Goal: Transaction & Acquisition: Download file/media

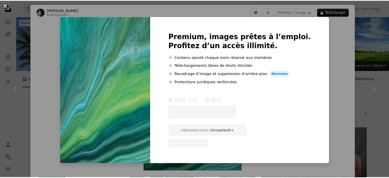
scroll to position [435, 0]
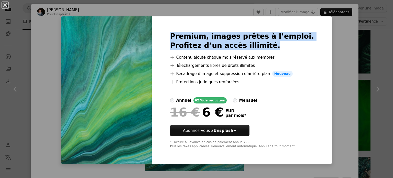
click at [366, 43] on div "An X shape Premium, images prêtes à l’emploi. Profitez d’un accès illimité. A p…" at bounding box center [196, 89] width 393 height 178
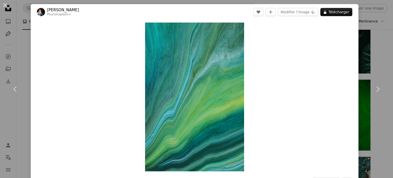
click at [366, 46] on div "An X shape Chevron left Chevron right [PERSON_NAME] Pour Unsplash+ A heart A pl…" at bounding box center [196, 89] width 393 height 178
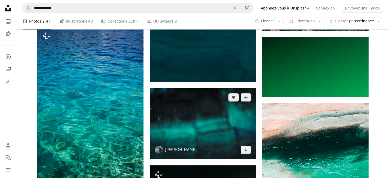
scroll to position [640, 0]
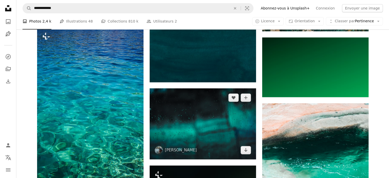
click at [182, 88] on img at bounding box center [203, 123] width 106 height 71
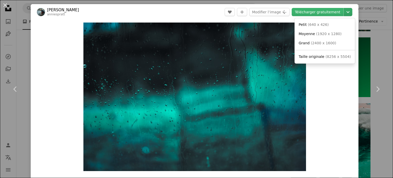
click at [344, 10] on icon "Chevron down" at bounding box center [348, 12] width 8 height 6
click at [327, 58] on span "( 8256 x 5504 )" at bounding box center [337, 56] width 25 height 4
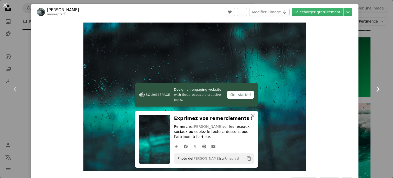
click at [383, 71] on link "Chevron right" at bounding box center [377, 88] width 31 height 49
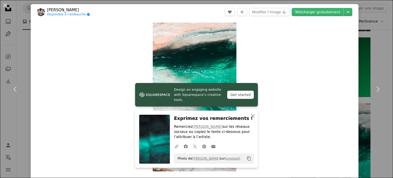
click at [376, 32] on div "An X shape Chevron left Chevron right [PERSON_NAME] Disponible à l’embauche A c…" at bounding box center [196, 89] width 393 height 178
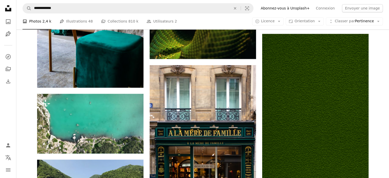
scroll to position [895, 0]
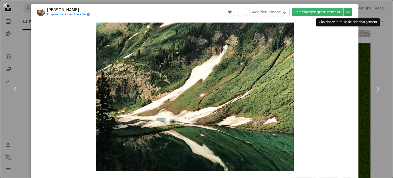
click at [344, 15] on icon "Chevron down" at bounding box center [348, 12] width 8 height 6
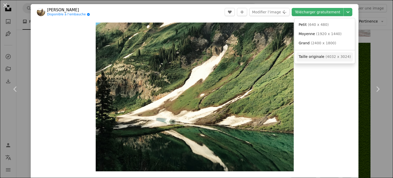
click at [342, 54] on link "Taille originale ( 4032 x 3024 )" at bounding box center [324, 56] width 56 height 9
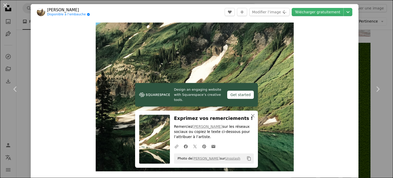
click at [378, 51] on div "An X shape Chevron left Chevron right [PERSON_NAME] Disponible à l’embauche A c…" at bounding box center [196, 89] width 393 height 178
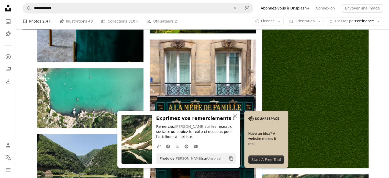
scroll to position [972, 0]
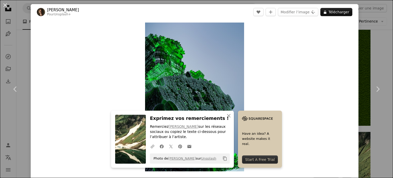
click at [363, 42] on div "An X shape Chevron left Chevron right [PERSON_NAME] Pour Unsplash+ A heart A pl…" at bounding box center [196, 89] width 393 height 178
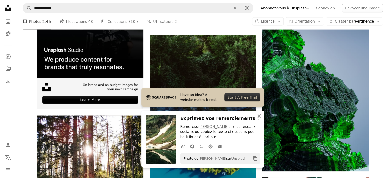
scroll to position [1202, 0]
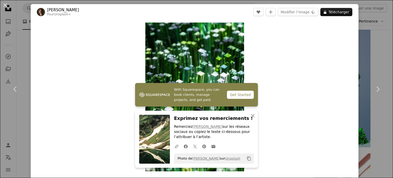
click at [366, 44] on div "An X shape Chevron left Chevron right [PERSON_NAME] Pour Unsplash+ A heart A pl…" at bounding box center [196, 89] width 393 height 178
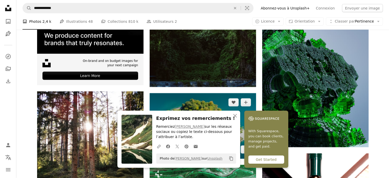
click at [253, 93] on img at bounding box center [203, 125] width 106 height 65
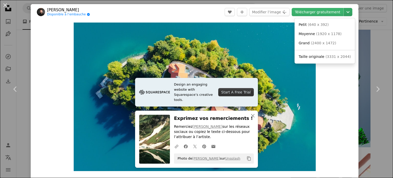
click at [344, 14] on icon "Chevron down" at bounding box center [348, 12] width 8 height 6
click at [339, 59] on span "( 3331 x 2044 )" at bounding box center [337, 56] width 25 height 4
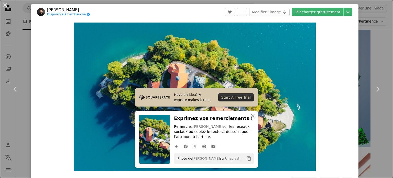
click at [379, 30] on div "An X shape Chevron left Chevron right [PERSON_NAME] Disponible à l’embauche A c…" at bounding box center [196, 89] width 393 height 178
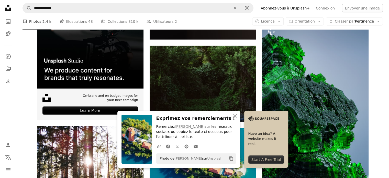
scroll to position [1126, 0]
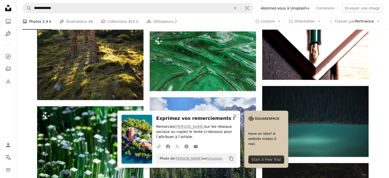
scroll to position [1330, 0]
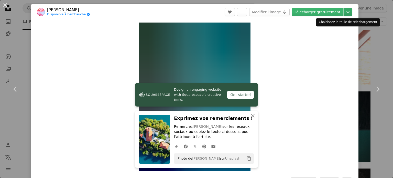
click at [344, 12] on icon "Chevron down" at bounding box center [348, 12] width 8 height 6
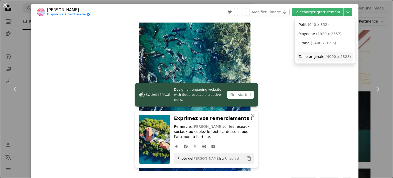
click at [339, 55] on span "( 4000 x 5328 )" at bounding box center [337, 56] width 25 height 4
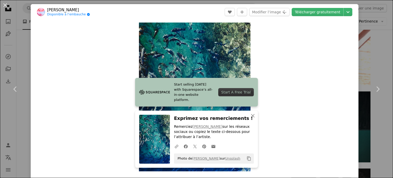
click at [379, 17] on div "An X shape Chevron left Chevron right [PERSON_NAME] Disponible à l’embauche A c…" at bounding box center [196, 89] width 393 height 178
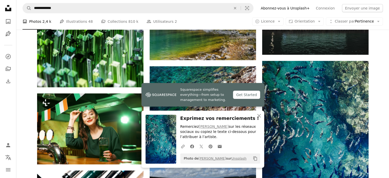
scroll to position [1509, 0]
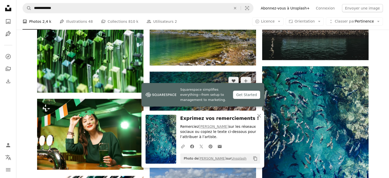
click at [229, 72] on img at bounding box center [203, 107] width 106 height 71
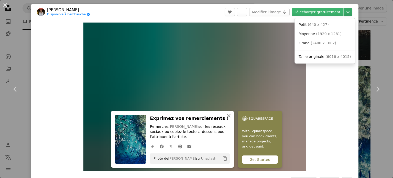
click at [344, 13] on icon "Chevron down" at bounding box center [348, 12] width 8 height 6
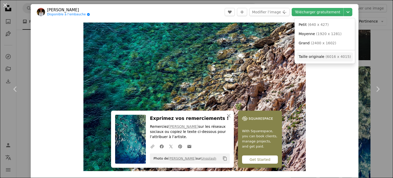
click at [337, 57] on span "( 6016 x 4015 )" at bounding box center [337, 56] width 25 height 4
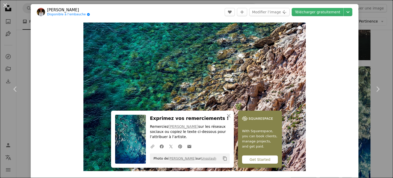
click at [376, 44] on div "An X shape Chevron left Chevron right [PERSON_NAME] Disponible à l’embauche A c…" at bounding box center [196, 89] width 393 height 178
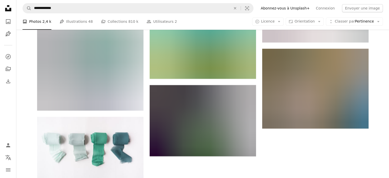
scroll to position [2251, 0]
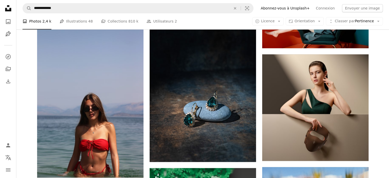
scroll to position [2584, 0]
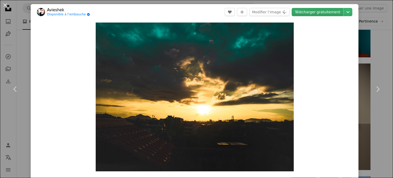
click at [332, 12] on link "Télécharger gratuitement" at bounding box center [318, 12] width 52 height 8
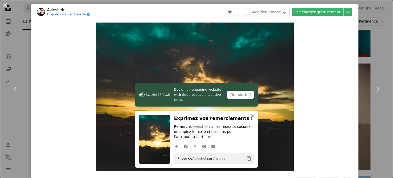
click at [144, 6] on header "Avieshek Disponible à l’embauche A checkmark inside of a circle A heart A plus …" at bounding box center [195, 12] width 328 height 16
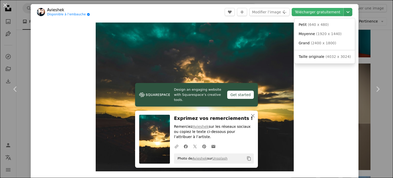
click at [345, 11] on icon "Chevron down" at bounding box center [348, 12] width 8 height 6
click at [329, 59] on span "Taille originale ( 4032 x 3024 )" at bounding box center [325, 56] width 52 height 5
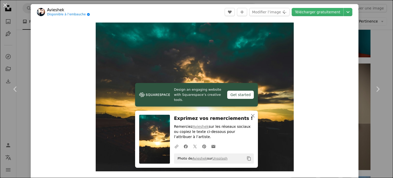
click at [383, 53] on div "An X shape Chevron left Chevron right Avieshek Disponible à l’embauche A checkm…" at bounding box center [196, 89] width 393 height 178
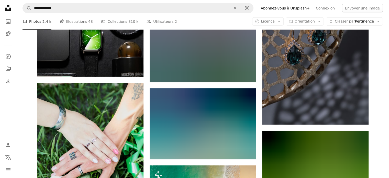
scroll to position [3198, 0]
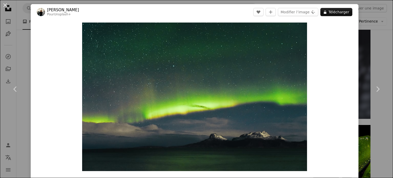
click at [373, 63] on div "An X shape Chevron left Chevron right [PERSON_NAME] Pour Unsplash+ A heart A pl…" at bounding box center [196, 89] width 393 height 178
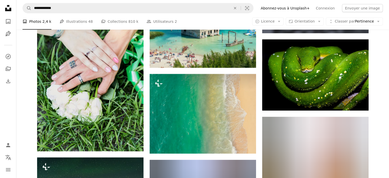
scroll to position [3274, 0]
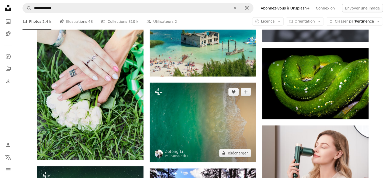
click at [221, 83] on img at bounding box center [203, 123] width 106 height 80
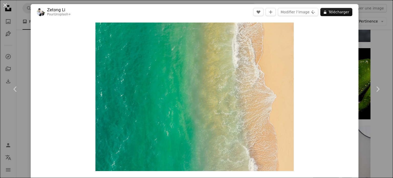
click at [366, 53] on div "An X shape Chevron left Chevron right Zetong Li Pour Unsplash+ A heart A plus s…" at bounding box center [196, 89] width 393 height 178
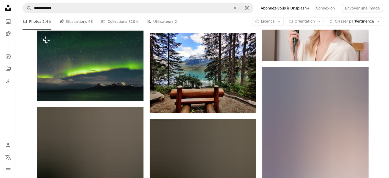
scroll to position [3402, 0]
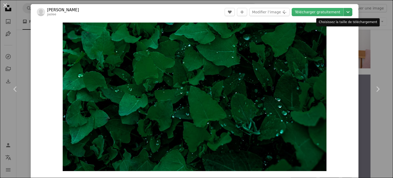
click at [346, 12] on icon "Choisissez la taille de téléchargement" at bounding box center [347, 12] width 3 height 2
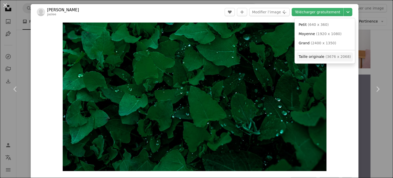
click at [338, 55] on span "( 3676 x 2068 )" at bounding box center [337, 56] width 25 height 4
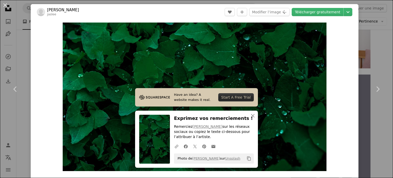
click at [380, 27] on div "An X shape Chevron left Chevron right [PERSON_NAME] A heart A plus sign Modifie…" at bounding box center [196, 89] width 393 height 178
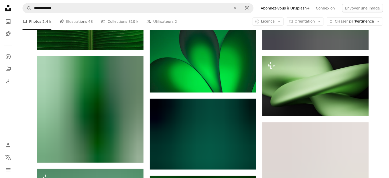
scroll to position [3991, 0]
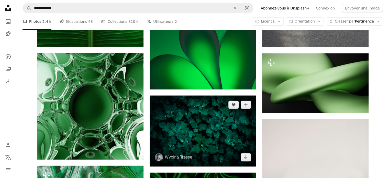
click at [202, 95] on img at bounding box center [203, 130] width 106 height 71
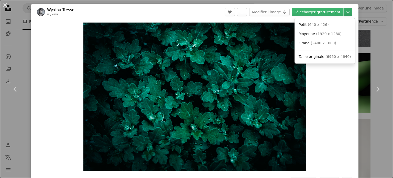
click at [344, 14] on icon "Chevron down" at bounding box center [348, 12] width 8 height 6
click at [337, 58] on span "( 6960 x 4640 )" at bounding box center [337, 56] width 25 height 4
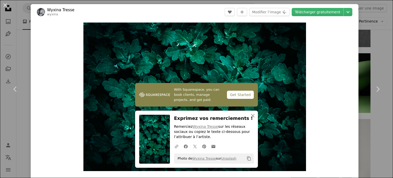
click at [379, 44] on div "An X shape Chevron left Chevron right Wyxina Tresse wyxina A heart A plus sign …" at bounding box center [196, 89] width 393 height 178
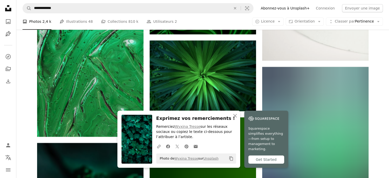
scroll to position [4221, 0]
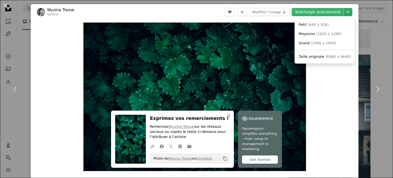
click at [344, 16] on button "Chevron down" at bounding box center [348, 12] width 9 height 8
click at [339, 55] on span "( 6960 x 4640 )" at bounding box center [337, 56] width 25 height 4
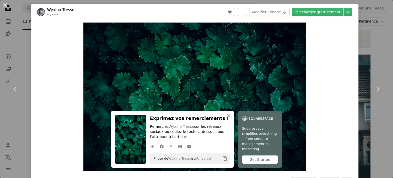
click at [376, 51] on div "An X shape Chevron left Chevron right Wyxina Tresse wyxina A heart A plus sign …" at bounding box center [196, 89] width 393 height 178
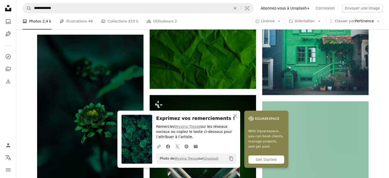
scroll to position [4272, 0]
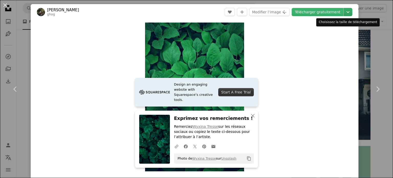
click at [344, 13] on icon "Chevron down" at bounding box center [348, 12] width 8 height 6
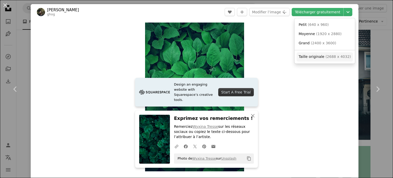
click at [319, 54] on link "Taille originale ( 2688 x 4032 )" at bounding box center [324, 56] width 56 height 9
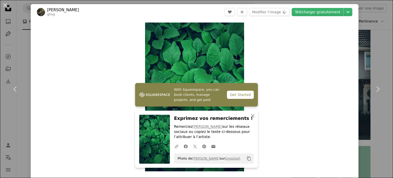
click at [384, 55] on div "An X shape Chevron left Chevron right [PERSON_NAME] ghog A heart A plus sign Mo…" at bounding box center [196, 89] width 393 height 178
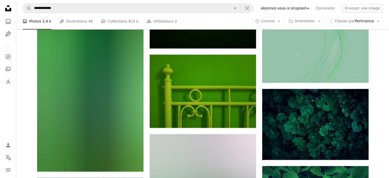
scroll to position [4502, 0]
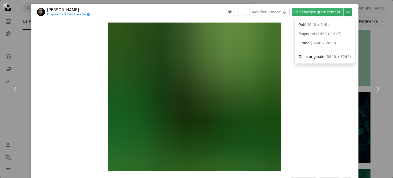
click at [347, 11] on icon "Chevron down" at bounding box center [348, 12] width 8 height 6
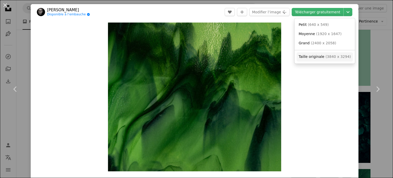
click at [328, 55] on span "( 3840 x 3294 )" at bounding box center [337, 56] width 25 height 4
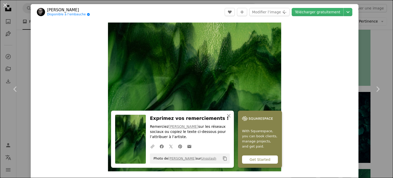
click at [379, 40] on div "An X shape Chevron left Chevron right [PERSON_NAME] Disponible à l’embauche A c…" at bounding box center [196, 89] width 393 height 178
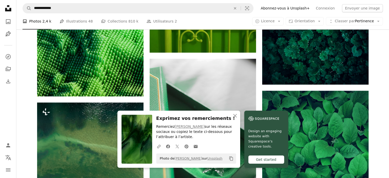
scroll to position [4553, 0]
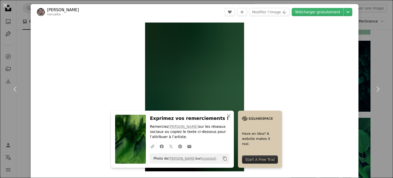
click at [382, 61] on div "An X shape Chevron left Chevron right Naufan Rusyda Faikar naruaika A heart A p…" at bounding box center [196, 89] width 393 height 178
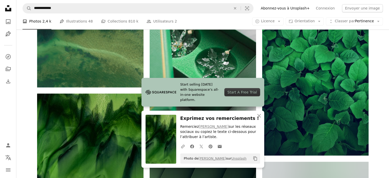
scroll to position [4707, 0]
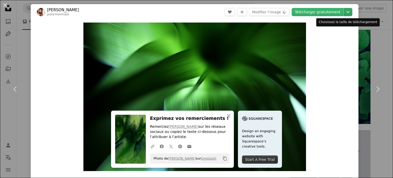
click at [346, 16] on button "Chevron down" at bounding box center [348, 12] width 9 height 8
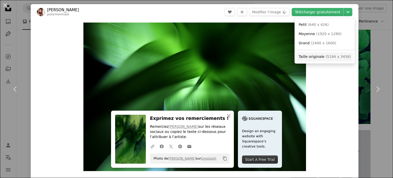
click at [313, 57] on span "Taille originale" at bounding box center [312, 56] width 26 height 4
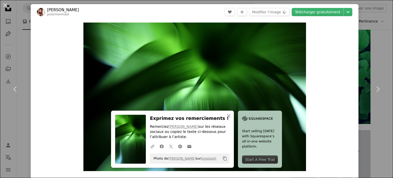
click at [383, 55] on div "An X shape Chevron left Chevron right [PERSON_NAME] polarmermaid A heart A plus…" at bounding box center [196, 89] width 393 height 178
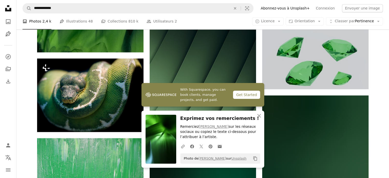
scroll to position [4809, 0]
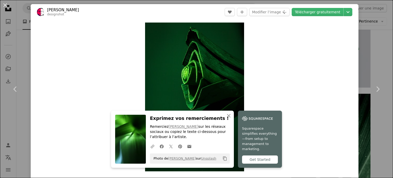
click at [379, 61] on div "An X shape Chevron left Chevron right [PERSON_NAME] designshot A heart A plus s…" at bounding box center [196, 89] width 393 height 178
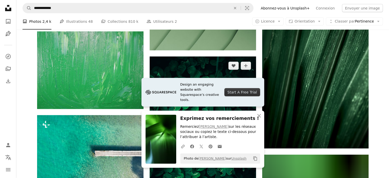
scroll to position [4912, 0]
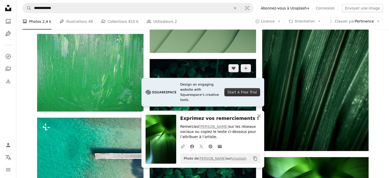
click at [238, 59] on img at bounding box center [203, 139] width 106 height 160
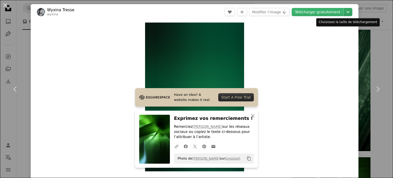
click at [346, 12] on icon "Chevron down" at bounding box center [348, 12] width 8 height 6
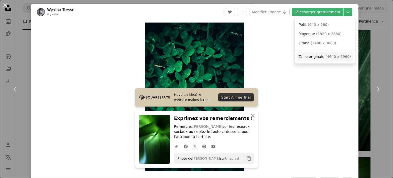
click at [324, 59] on span "Taille originale ( 4640 x 6960 )" at bounding box center [325, 56] width 52 height 5
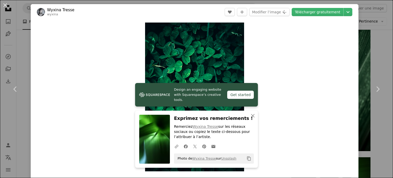
click at [382, 46] on div "An X shape Chevron left Chevron right Wyxina Tresse wyxina A heart A plus sign …" at bounding box center [196, 89] width 393 height 178
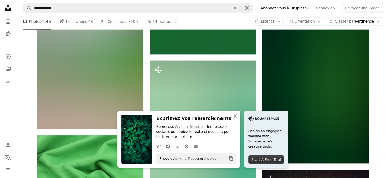
scroll to position [5091, 0]
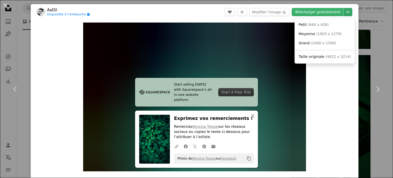
click at [346, 13] on icon "Chevron down" at bounding box center [348, 12] width 8 height 6
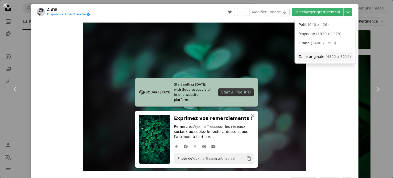
click at [328, 56] on span "( 4822 x 3214 )" at bounding box center [337, 56] width 25 height 4
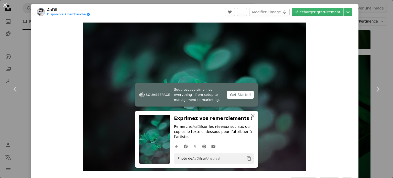
click at [378, 54] on div "An X shape Chevron left Chevron right AaDil Disponible à l’embauche A checkmark…" at bounding box center [196, 89] width 393 height 178
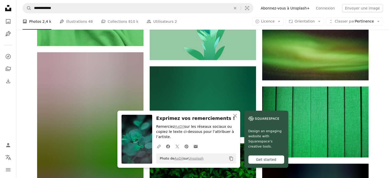
scroll to position [5270, 0]
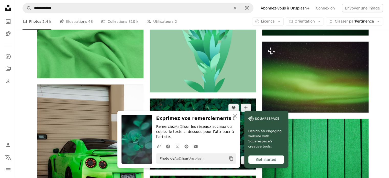
click at [217, 98] on img at bounding box center [203, 133] width 106 height 71
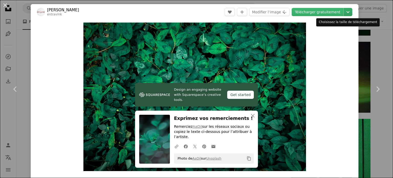
click at [345, 11] on icon "Chevron down" at bounding box center [348, 12] width 8 height 6
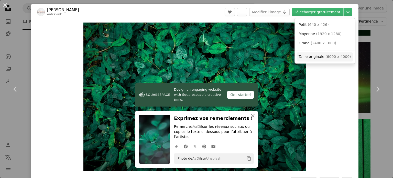
click at [325, 57] on span "( 6000 x 4000 )" at bounding box center [337, 56] width 25 height 4
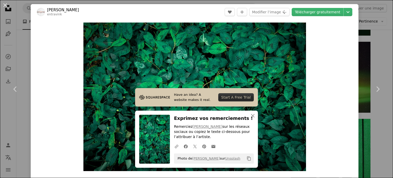
click at [381, 41] on div "An X shape Chevron left Chevron right [PERSON_NAME] entravink A heart A plus si…" at bounding box center [196, 89] width 393 height 178
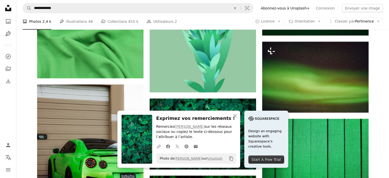
scroll to position [5372, 0]
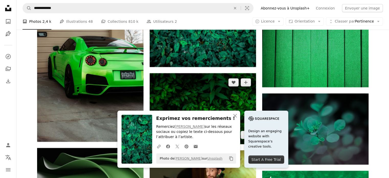
click at [166, 73] on img at bounding box center [203, 108] width 106 height 71
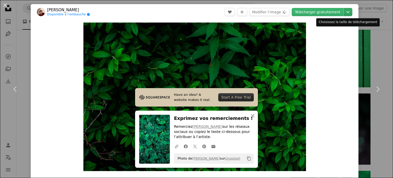
click at [346, 12] on icon "Choisissez la taille de téléchargement" at bounding box center [347, 12] width 3 height 2
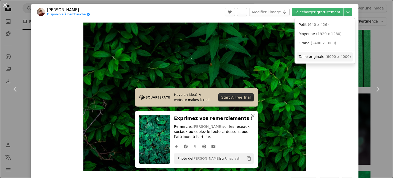
click at [322, 57] on span "Taille originale ( 6000 x 4000 )" at bounding box center [325, 56] width 52 height 5
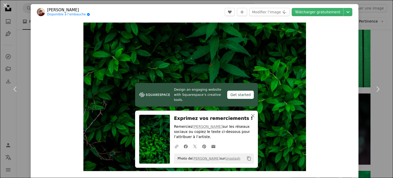
click at [24, 56] on div "An X shape Chevron left Chevron right [PERSON_NAME] Disponible à l’embauche A c…" at bounding box center [196, 89] width 393 height 178
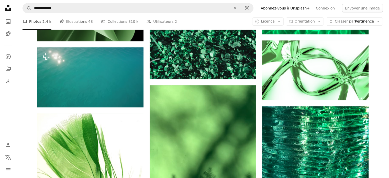
scroll to position [5653, 0]
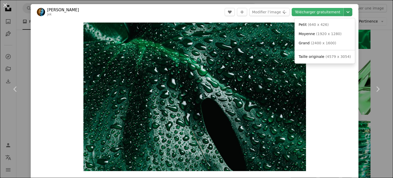
click at [344, 13] on icon "Chevron down" at bounding box center [348, 12] width 8 height 6
click at [321, 57] on span "Taille originale" at bounding box center [312, 56] width 26 height 4
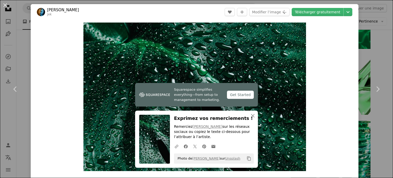
drag, startPoint x: 19, startPoint y: 30, endPoint x: 34, endPoint y: 26, distance: 14.5
click at [19, 30] on div "An X shape Chevron left Chevron right [PERSON_NAME] jxk A heart A plus sign Mod…" at bounding box center [196, 89] width 393 height 178
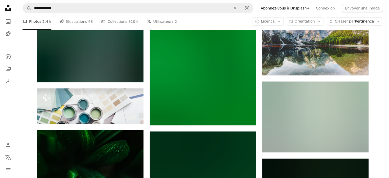
scroll to position [5909, 0]
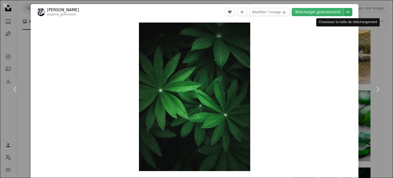
click at [344, 14] on icon "Chevron down" at bounding box center [348, 12] width 8 height 6
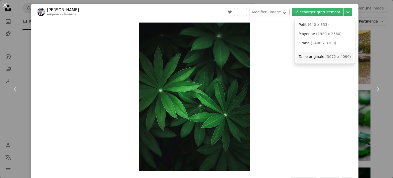
click at [340, 55] on span "( 3072 x 4096 )" at bounding box center [337, 56] width 25 height 4
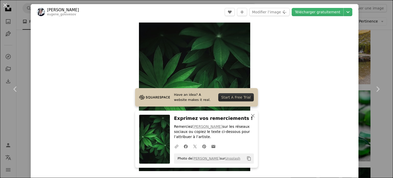
click at [380, 28] on div "An X shape Chevron left Chevron right [PERSON_NAME] eugene_golovesov A heart A …" at bounding box center [196, 89] width 393 height 178
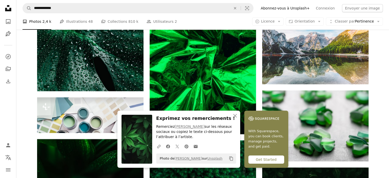
scroll to position [5986, 0]
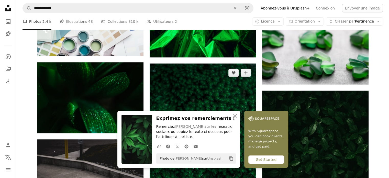
click at [237, 65] on img at bounding box center [203, 143] width 106 height 160
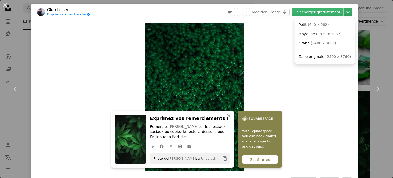
click at [346, 13] on icon "Chevron down" at bounding box center [348, 12] width 8 height 6
click at [319, 56] on span "Taille originale" at bounding box center [312, 56] width 26 height 4
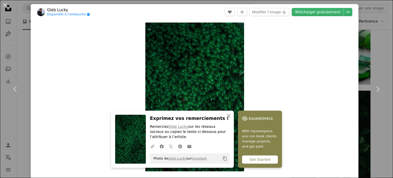
click at [380, 51] on div "An X shape Chevron left Chevron right Gleb Lucky Disponible à l’embauche A chec…" at bounding box center [196, 89] width 393 height 178
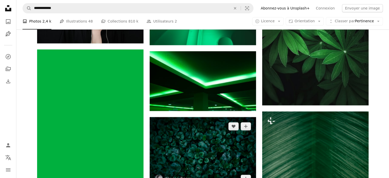
scroll to position [6318, 0]
click at [246, 117] on img at bounding box center [203, 152] width 106 height 71
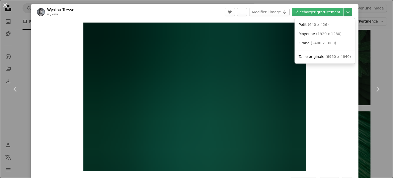
click at [345, 15] on icon "Chevron down" at bounding box center [348, 12] width 8 height 6
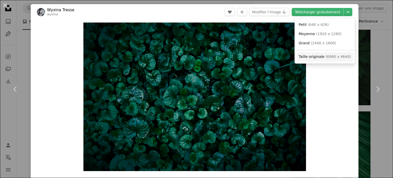
click at [332, 55] on span "( 6960 x 4640 )" at bounding box center [337, 56] width 25 height 4
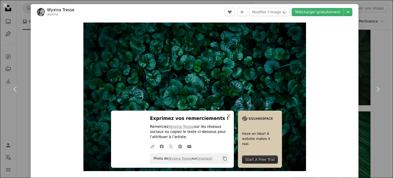
click at [373, 45] on div "An X shape Chevron left Chevron right Wyxina Tresse wyxina A heart A plus sign …" at bounding box center [196, 89] width 393 height 178
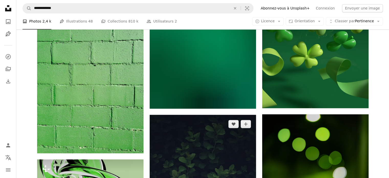
scroll to position [6677, 0]
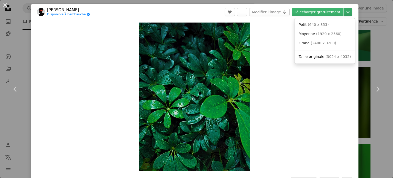
click at [345, 14] on icon "Chevron down" at bounding box center [348, 12] width 8 height 6
click at [325, 56] on span "( 3024 x 4032 )" at bounding box center [337, 56] width 25 height 4
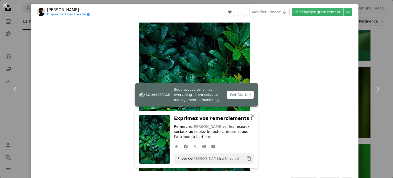
click at [384, 36] on div "An X shape Chevron left Chevron right [PERSON_NAME] Disponible à l’embauche A c…" at bounding box center [196, 89] width 393 height 178
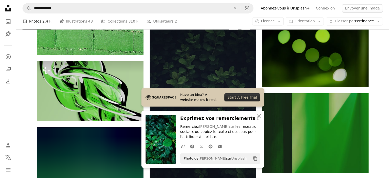
scroll to position [6702, 0]
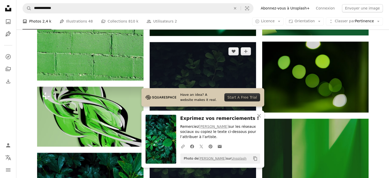
click at [193, 83] on img at bounding box center [203, 136] width 106 height 189
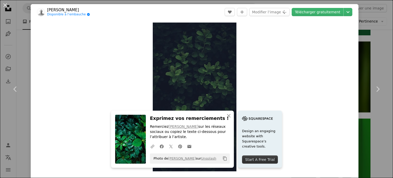
click at [346, 13] on icon "Chevron down" at bounding box center [348, 12] width 8 height 6
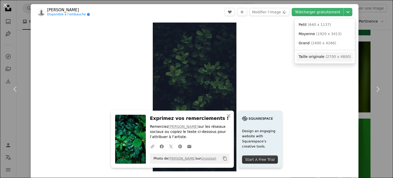
click at [312, 54] on span "Taille originale" at bounding box center [312, 56] width 26 height 4
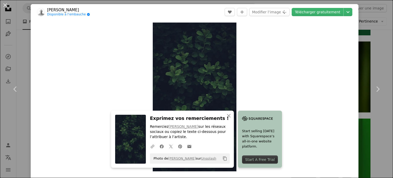
click at [381, 47] on div "An X shape Chevron left Chevron right [PERSON_NAME] Disponible à l’embauche A c…" at bounding box center [196, 89] width 393 height 178
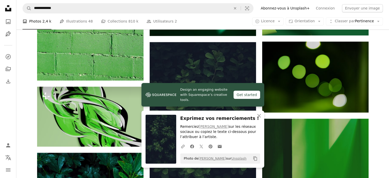
scroll to position [6805, 0]
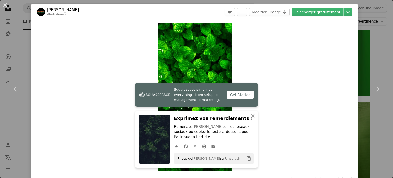
click at [365, 50] on div "An X shape Chevron left Chevron right Dhritishman Sarma dhritishman A heart A p…" at bounding box center [196, 89] width 393 height 178
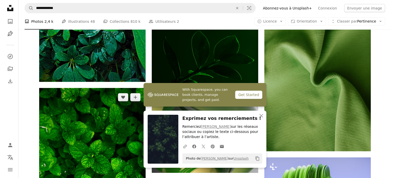
scroll to position [6907, 0]
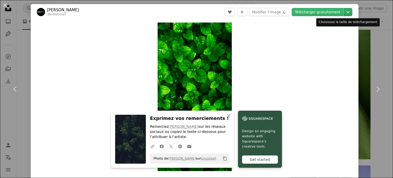
click at [347, 10] on icon "Chevron down" at bounding box center [348, 12] width 8 height 6
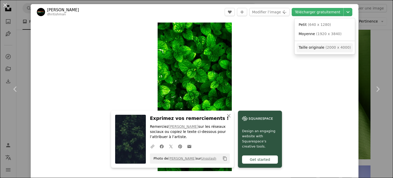
click at [318, 46] on span "Taille originale" at bounding box center [312, 47] width 26 height 4
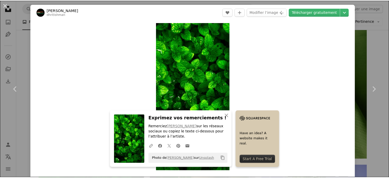
scroll to position [156, 0]
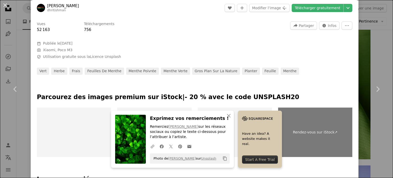
click at [384, 43] on div "An X shape Chevron left Chevron right Dhritishman Sarma dhritishman A heart A p…" at bounding box center [196, 89] width 393 height 178
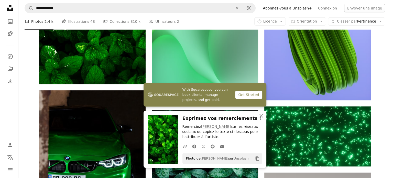
scroll to position [7163, 0]
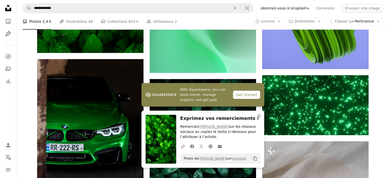
click at [207, 79] on img at bounding box center [203, 150] width 106 height 142
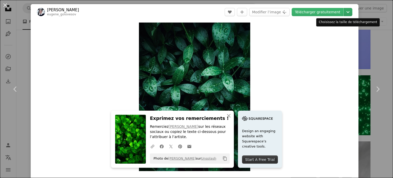
click at [345, 14] on icon "Chevron down" at bounding box center [348, 12] width 8 height 6
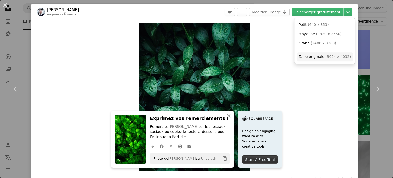
click at [328, 54] on span "( 3024 x 4032 )" at bounding box center [337, 56] width 25 height 4
